Goal: Task Accomplishment & Management: Manage account settings

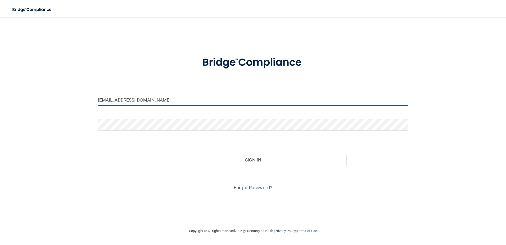
click at [179, 95] on input "[EMAIL_ADDRESS][DOMAIN_NAME]" at bounding box center [253, 100] width 310 height 12
drag, startPoint x: 164, startPoint y: 101, endPoint x: 76, endPoint y: 100, distance: 87.6
click at [76, 100] on div "[EMAIL_ADDRESS][DOMAIN_NAME] Invalid email/password. You don't have permission …" at bounding box center [253, 122] width 485 height 200
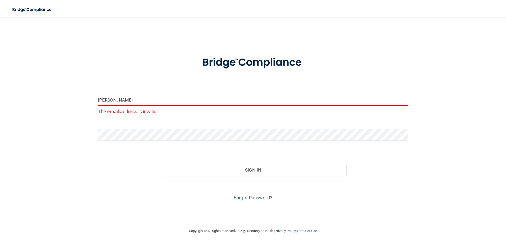
type input "[EMAIL_ADDRESS][DOMAIN_NAME]"
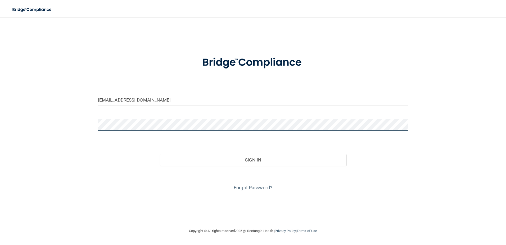
click at [0, 129] on html "Toggle navigation Manage My Enterprise Manage My Location [EMAIL_ADDRESS][DOMAI…" at bounding box center [253, 122] width 506 height 245
click at [311, 166] on div "Forgot Password?" at bounding box center [253, 178] width 318 height 26
click at [310, 151] on div "Sign In" at bounding box center [253, 154] width 318 height 22
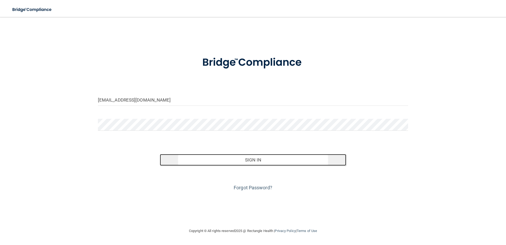
click at [309, 160] on button "Sign In" at bounding box center [253, 160] width 186 height 12
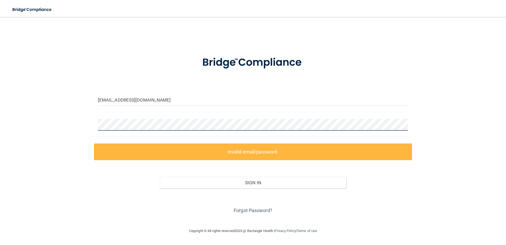
click at [1, 124] on main "[EMAIL_ADDRESS][DOMAIN_NAME] Invalid email/password. You don't have permission …" at bounding box center [253, 131] width 506 height 228
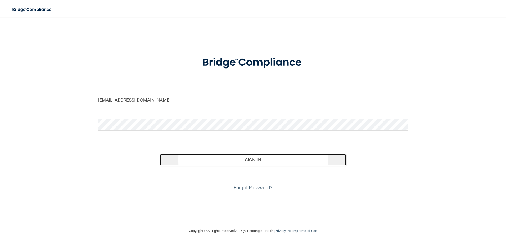
click at [313, 163] on button "Sign In" at bounding box center [253, 160] width 186 height 12
click at [272, 162] on button "Sign In" at bounding box center [253, 160] width 186 height 12
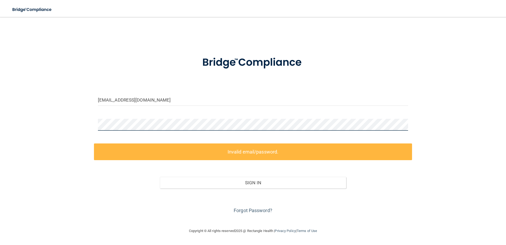
click at [94, 121] on div at bounding box center [253, 127] width 318 height 16
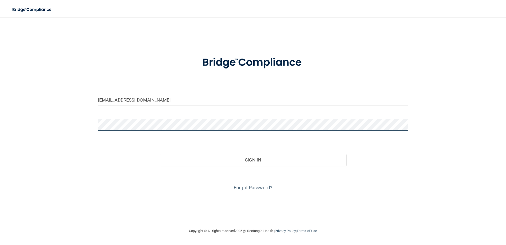
click at [160, 154] on button "Sign In" at bounding box center [253, 160] width 186 height 12
